Goal: Complete application form: Complete application form

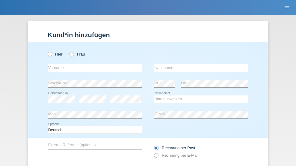
radio input "true"
click at [92, 64] on input "text" at bounding box center [95, 67] width 94 height 7
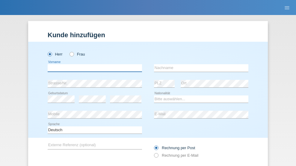
scroll to position [40, 0]
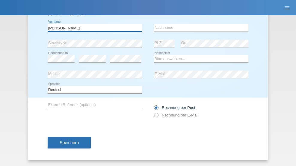
type input "Stanciu"
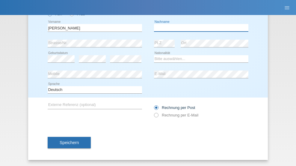
click at [199, 28] on input "text" at bounding box center [201, 27] width 94 height 7
type input "Sergiu"
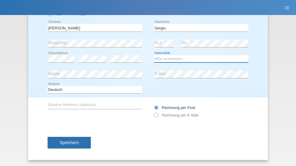
select select "OM"
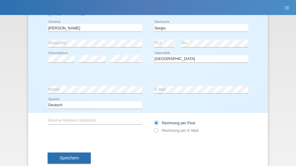
select select "C"
select select "05"
select select "09"
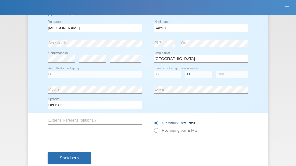
select select "2018"
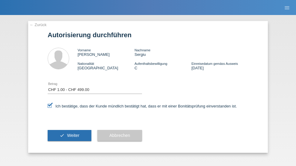
select select "1"
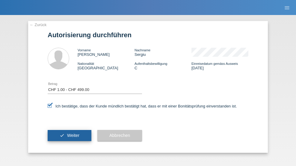
click at [69, 135] on span "Weiter" at bounding box center [73, 135] width 12 height 5
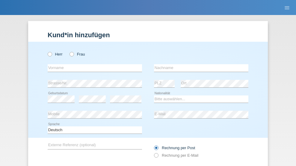
radio input "true"
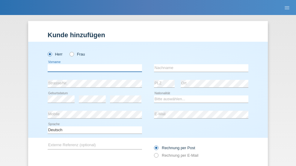
click at [92, 64] on input "text" at bounding box center [95, 67] width 94 height 7
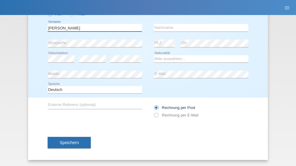
type input "David"
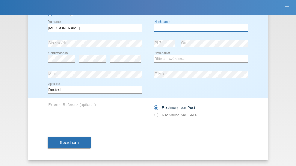
click at [199, 28] on input "text" at bounding box center [201, 27] width 94 height 7
type input "Amaral"
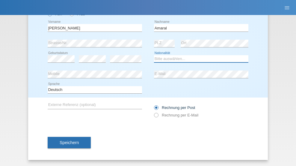
select select "PT"
select select "C"
select select "06"
select select "07"
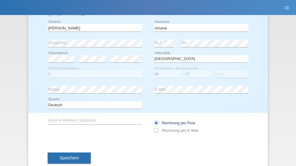
select select "2019"
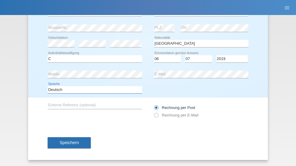
select select "en"
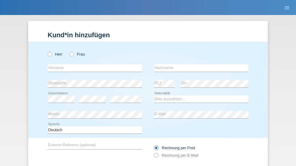
radio input "true"
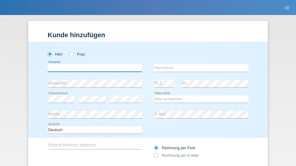
click at [92, 64] on input "text" at bounding box center [95, 67] width 94 height 7
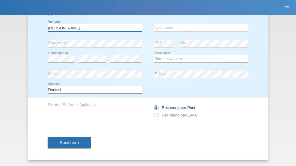
type input "tim"
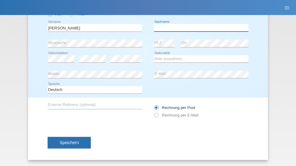
click at [199, 28] on input "text" at bounding box center [201, 27] width 94 height 7
type input "Krüger"
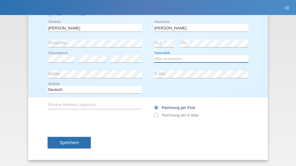
select select "DE"
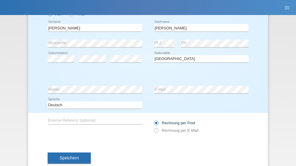
select select "C"
select select "05"
select select "04"
select select "2021"
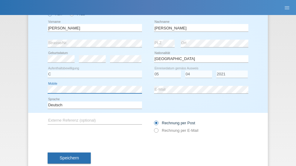
scroll to position [55, 0]
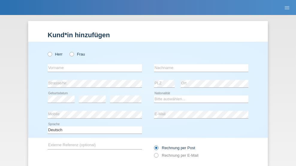
radio input "true"
click at [92, 64] on input "text" at bounding box center [95, 67] width 94 height 7
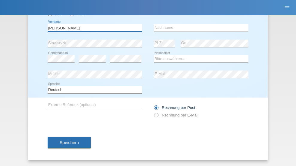
type input "[PERSON_NAME]"
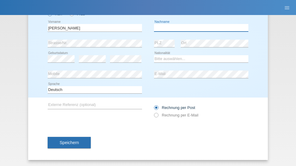
click at [199, 28] on input "text" at bounding box center [201, 27] width 94 height 7
type input "[DEMOGRAPHIC_DATA]"
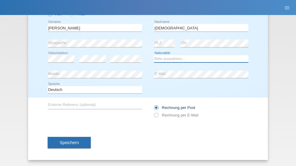
select select "CH"
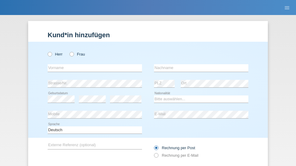
radio input "true"
click at [92, 64] on input "text" at bounding box center [95, 67] width 94 height 7
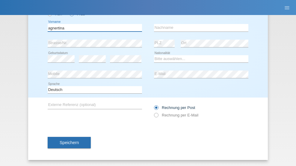
type input "agnertina"
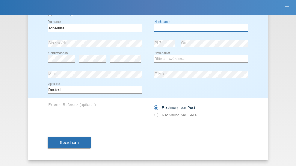
click at [199, 28] on input "text" at bounding box center [201, 27] width 94 height 7
type input "noshaj"
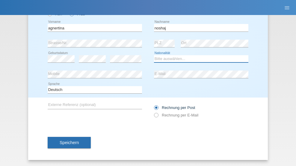
select select "NL"
select select "C"
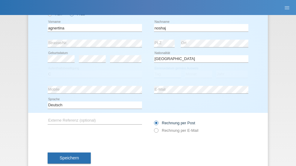
select select "01"
select select "08"
select select "2021"
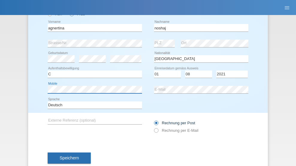
scroll to position [55, 0]
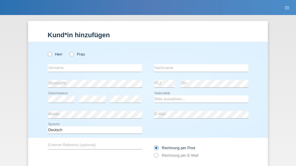
radio input "true"
click at [92, 64] on input "text" at bounding box center [95, 67] width 94 height 7
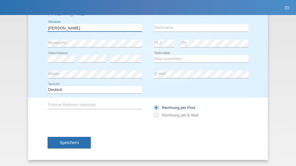
type input "[PERSON_NAME]"
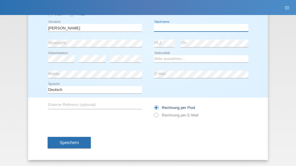
click at [199, 28] on input "text" at bounding box center [201, 27] width 94 height 7
type input "Pinzo"
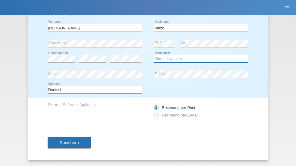
select select "CH"
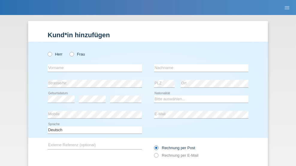
radio input "true"
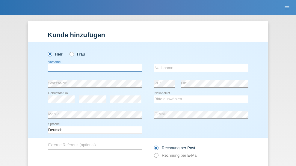
click at [92, 64] on input "text" at bounding box center [95, 67] width 94 height 7
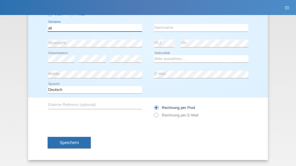
type input "ali"
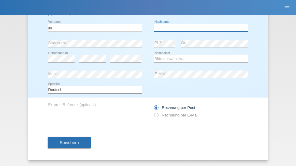
click at [199, 28] on input "text" at bounding box center [201, 27] width 94 height 7
type input "Amini"
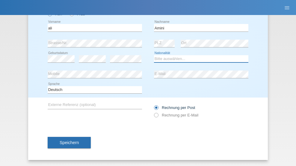
select select "AF"
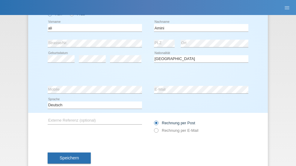
select select "C"
select select "18"
select select "08"
select select "2015"
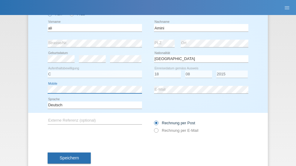
scroll to position [55, 0]
